Goal: Task Accomplishment & Management: Use online tool/utility

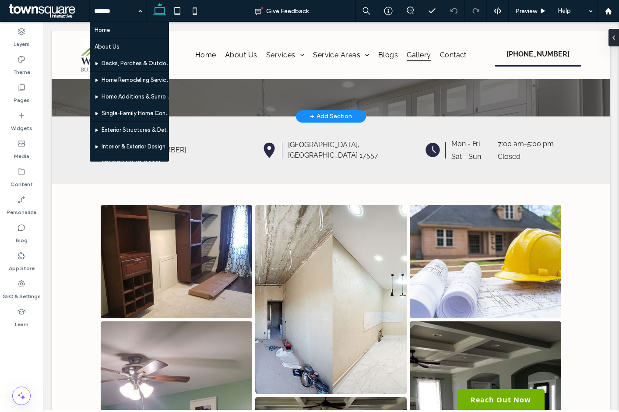
scroll to position [219, 0]
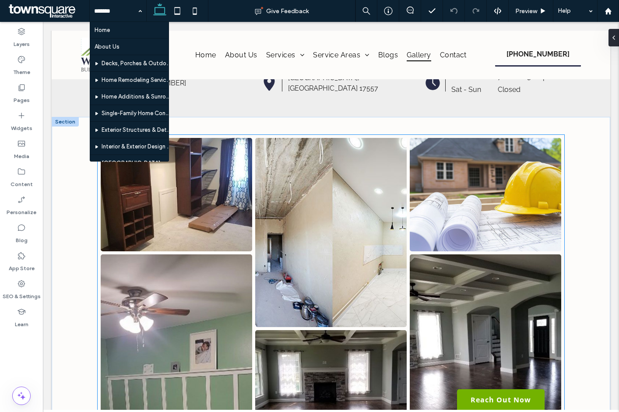
click at [535, 234] on link at bounding box center [485, 194] width 151 height 113
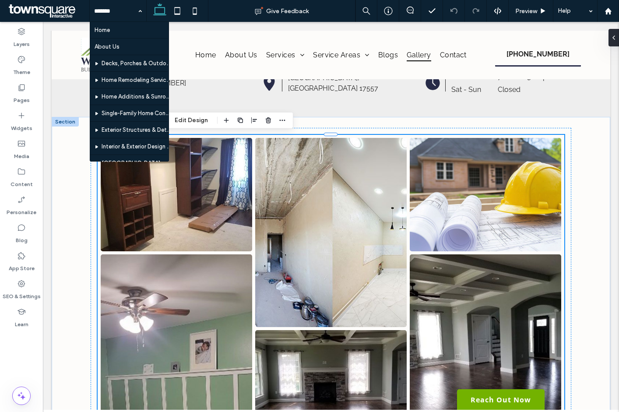
click at [516, 218] on link at bounding box center [485, 194] width 151 height 113
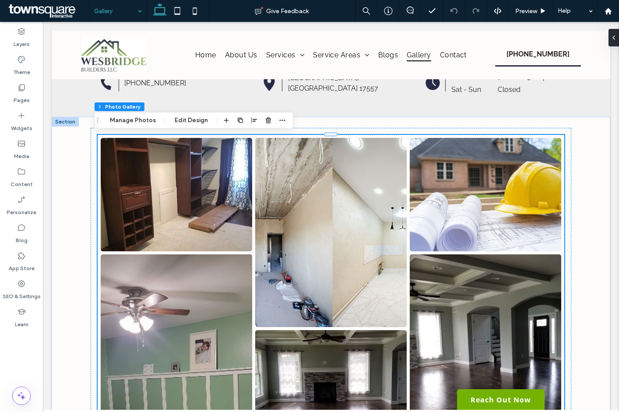
click at [140, 13] on div "Gallery" at bounding box center [118, 11] width 56 height 22
click at [125, 121] on button "Manage Photos" at bounding box center [132, 120] width 57 height 11
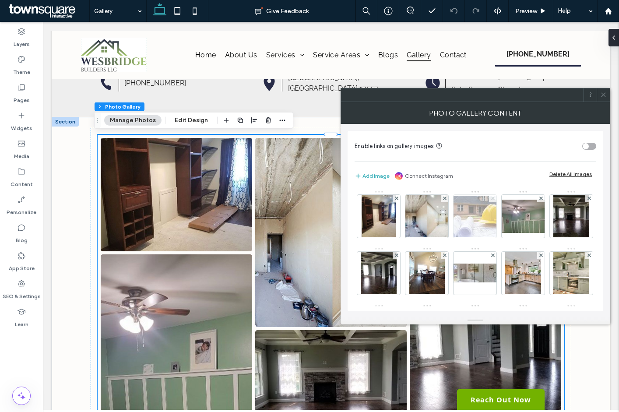
click at [493, 198] on use at bounding box center [493, 199] width 4 height 4
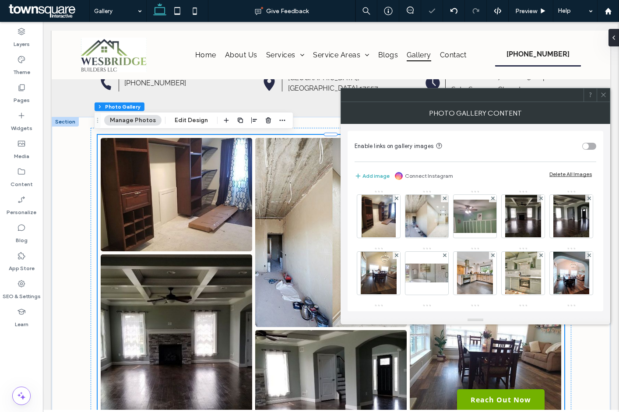
scroll to position [88, 0]
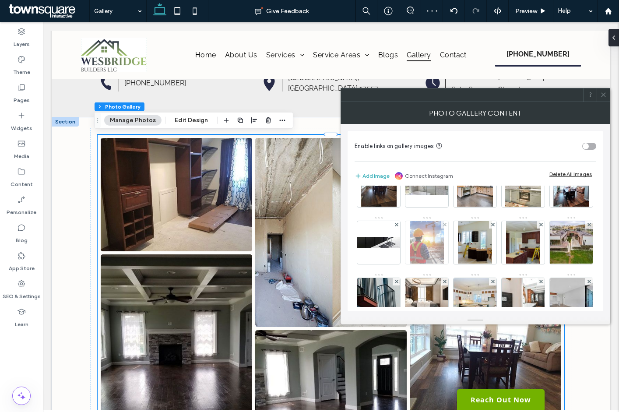
click at [448, 225] on div at bounding box center [444, 224] width 7 height 7
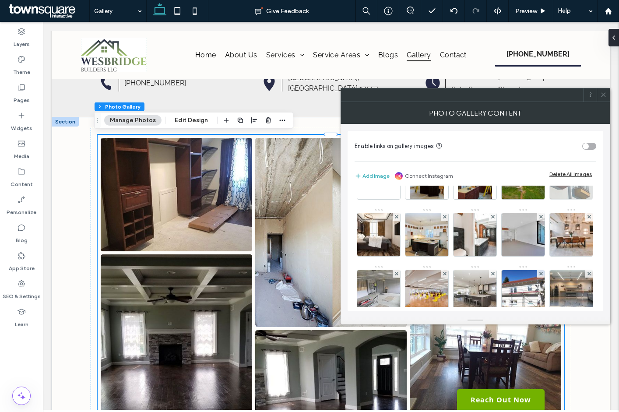
scroll to position [131, 0]
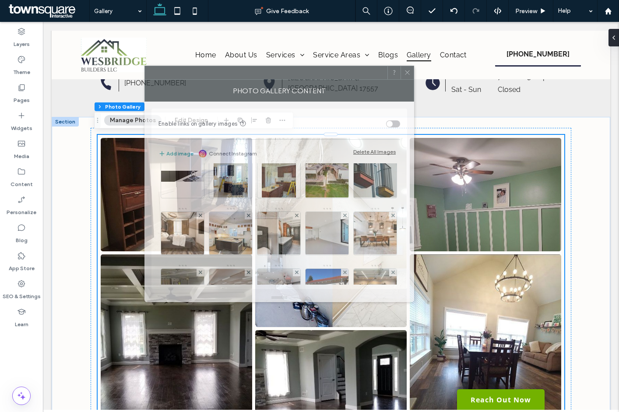
drag, startPoint x: 444, startPoint y: 94, endPoint x: 225, endPoint y: 67, distance: 220.1
click at [226, 66] on div at bounding box center [266, 72] width 242 height 13
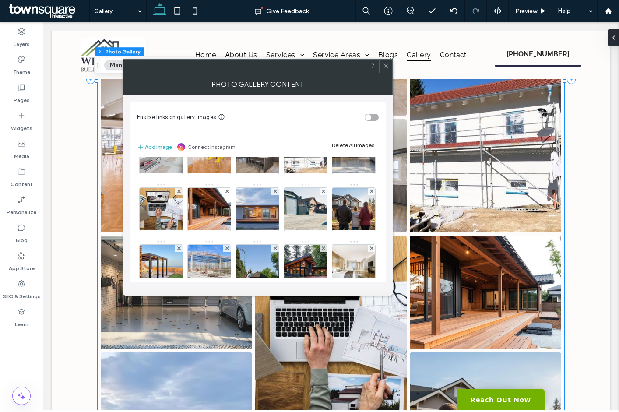
scroll to position [306, 0]
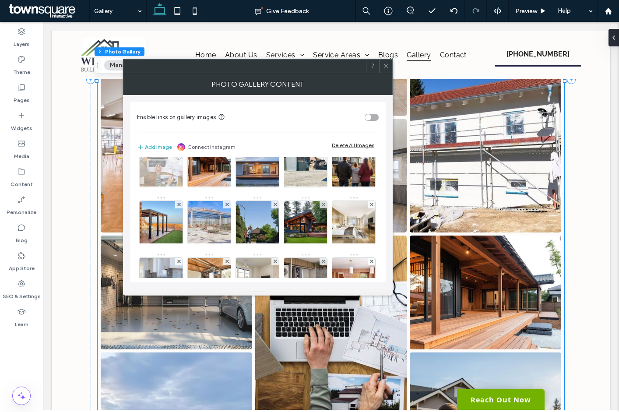
click at [181, 151] on span at bounding box center [179, 147] width 4 height 7
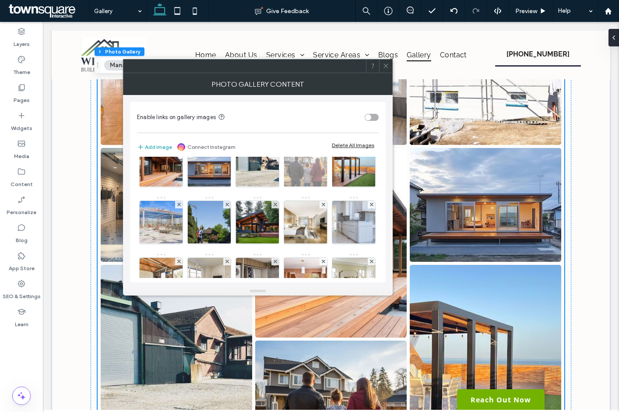
click at [322, 149] on icon at bounding box center [324, 148] width 4 height 4
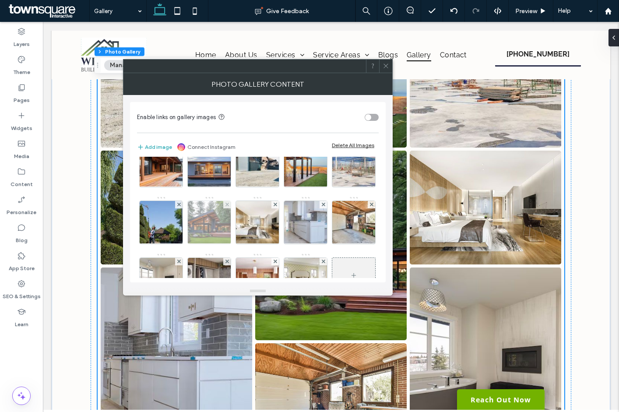
scroll to position [350, 0]
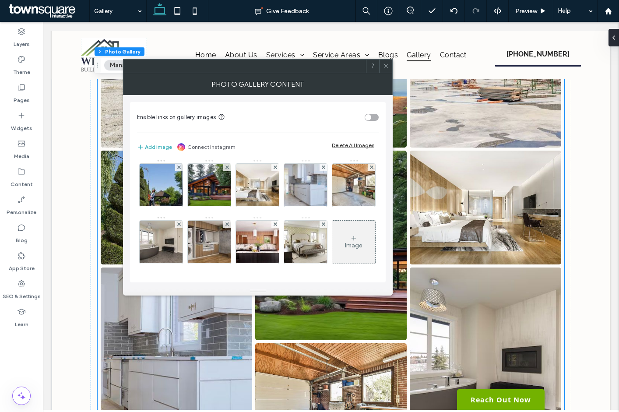
click at [385, 65] on use at bounding box center [385, 66] width 4 height 4
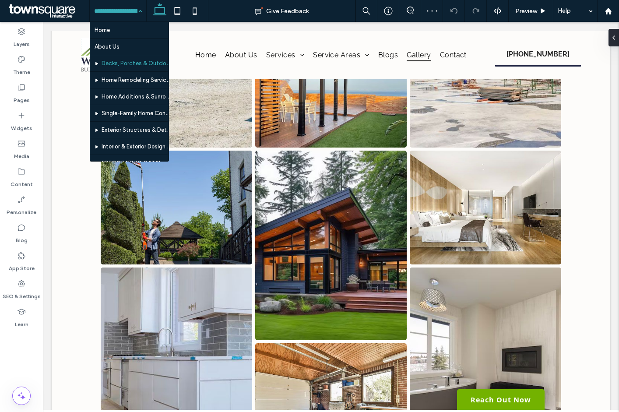
click at [135, 10] on div "Home About Us Decks, Porches & Outdoor Structures Home Remodeling Services Home…" at bounding box center [118, 11] width 56 height 22
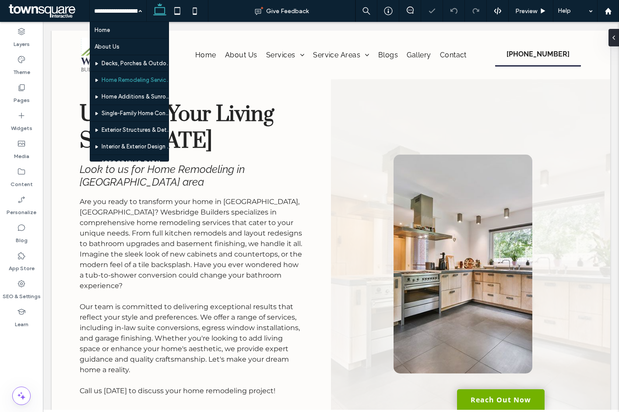
click at [106, 10] on input at bounding box center [115, 11] width 43 height 22
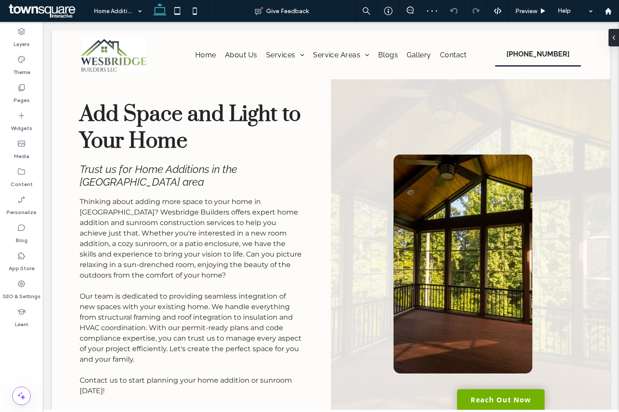
click at [131, 8] on input at bounding box center [115, 11] width 43 height 22
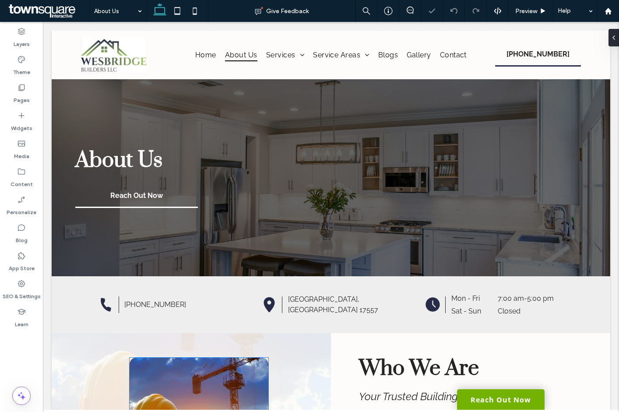
scroll to position [219, 0]
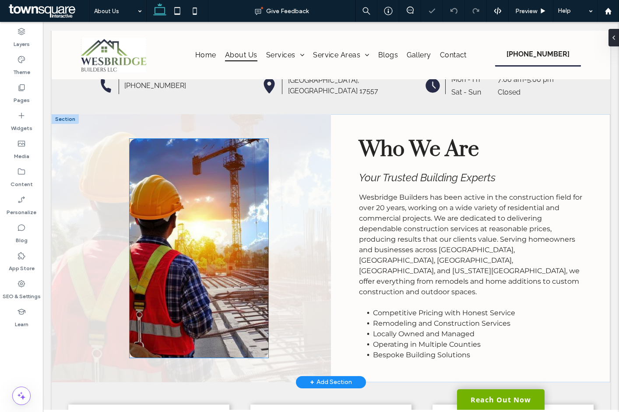
drag, startPoint x: 159, startPoint y: 70, endPoint x: 140, endPoint y: 204, distance: 135.3
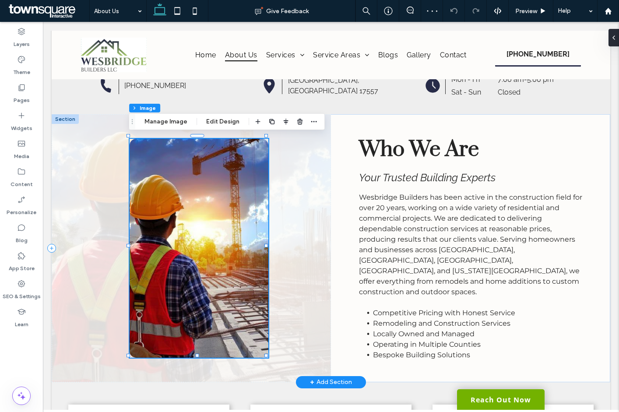
type input "**"
click at [162, 121] on button "Manage Image" at bounding box center [166, 121] width 54 height 11
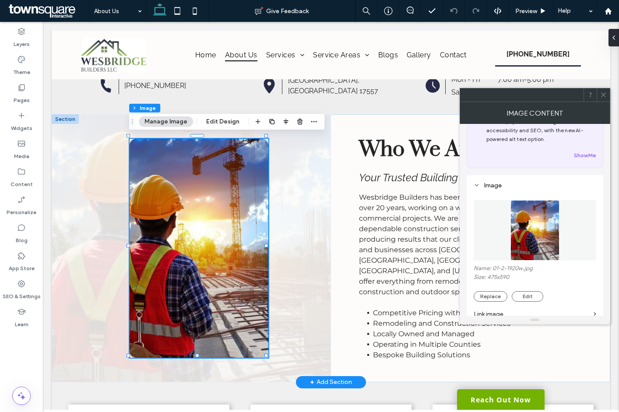
scroll to position [44, 0]
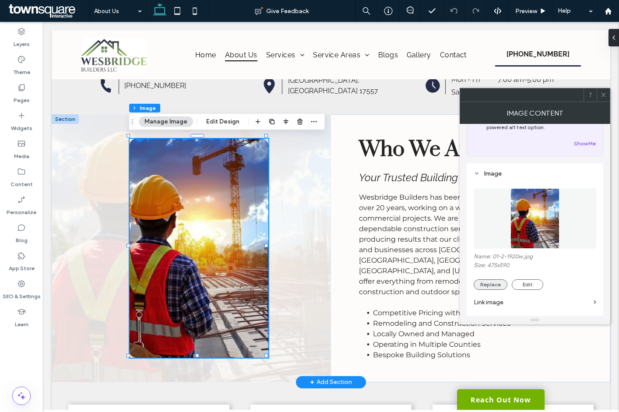
click at [489, 283] on button "Replace" at bounding box center [491, 284] width 34 height 11
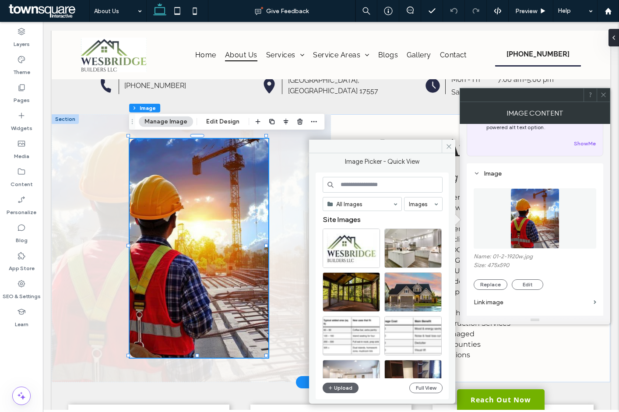
click at [348, 188] on input at bounding box center [383, 185] width 120 height 16
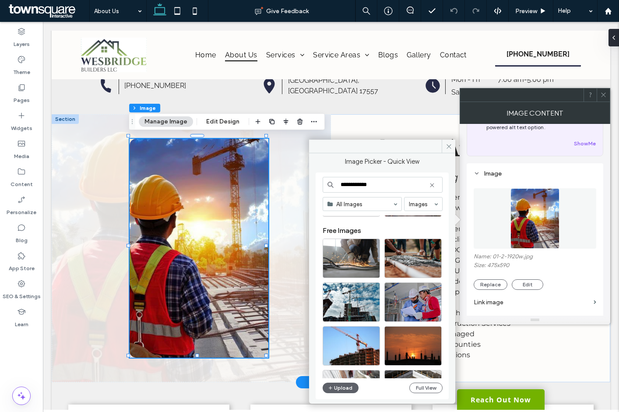
scroll to position [576, 0]
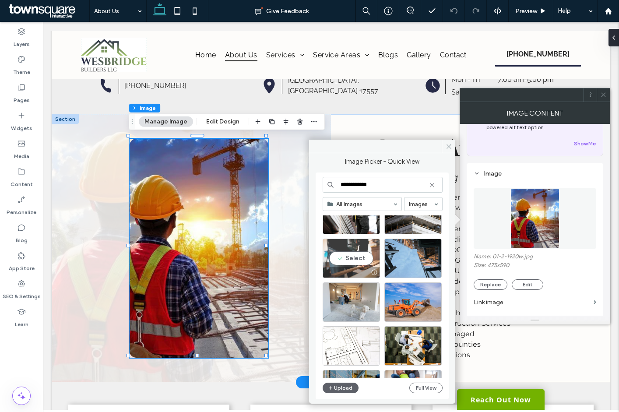
type input "**********"
click at [352, 261] on div "Select" at bounding box center [351, 258] width 57 height 39
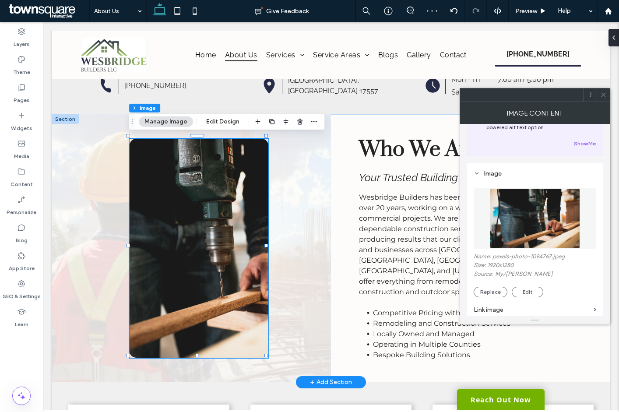
click at [602, 98] on span at bounding box center [603, 94] width 7 height 13
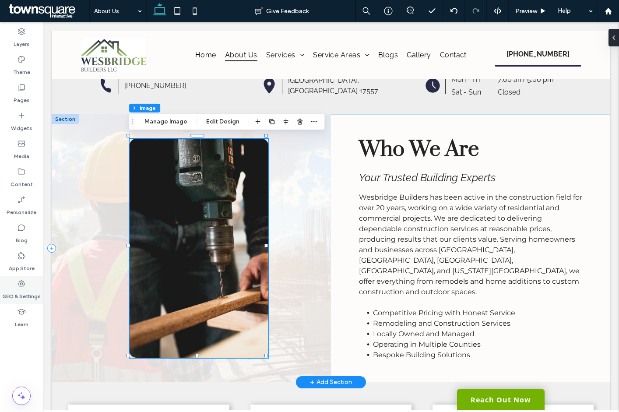
click at [20, 291] on label "SEO & Settings" at bounding box center [22, 294] width 38 height 12
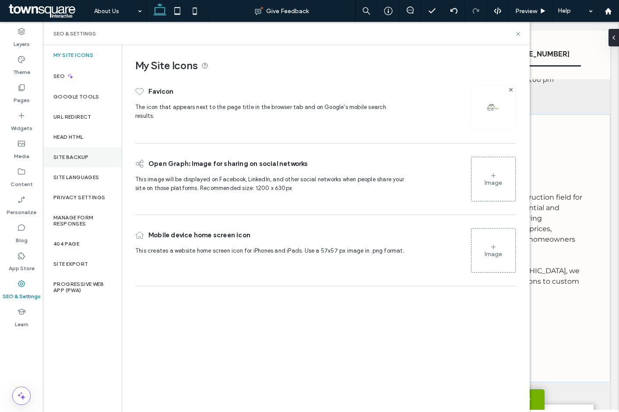
click at [92, 154] on div "Site Backup" at bounding box center [82, 157] width 79 height 20
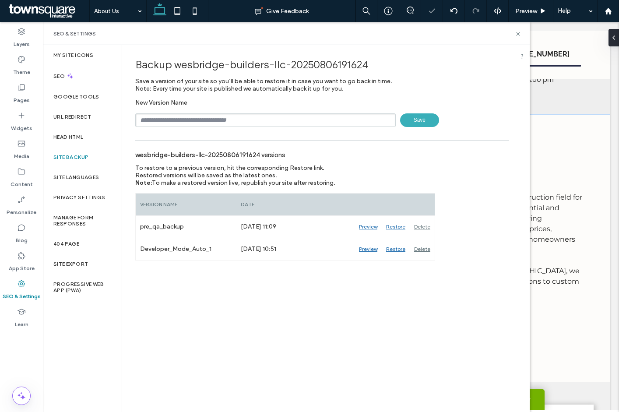
drag, startPoint x: 258, startPoint y: 120, endPoint x: 258, endPoint y: 126, distance: 5.7
click at [258, 120] on input "text" at bounding box center [265, 120] width 260 height 14
type input "**********"
click at [417, 120] on span "Save" at bounding box center [419, 120] width 39 height 14
